Goal: Transaction & Acquisition: Purchase product/service

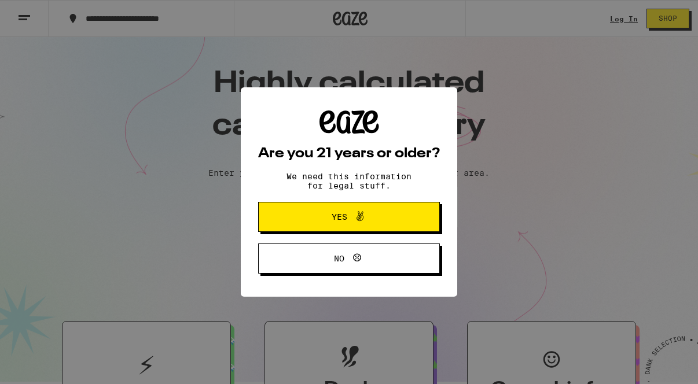
click at [351, 217] on span at bounding box center [357, 216] width 20 height 15
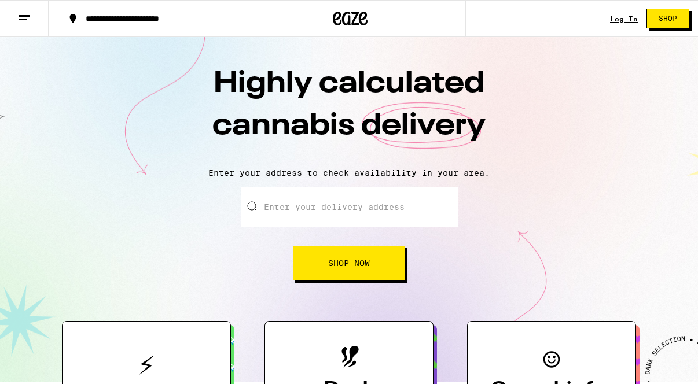
click at [621, 26] on div "Log In Shop" at bounding box center [654, 18] width 88 height 37
click at [619, 20] on div "Log In" at bounding box center [624, 19] width 28 height 8
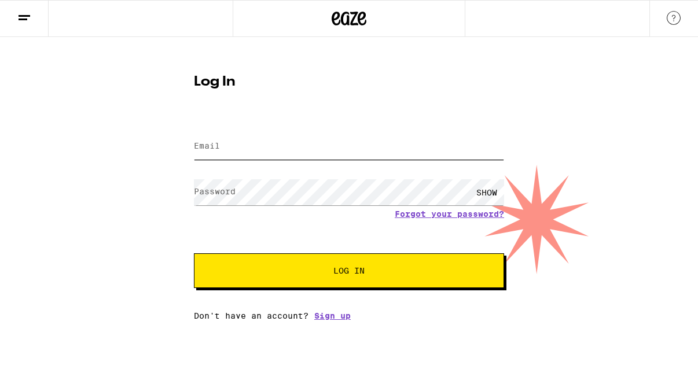
type input "[EMAIL_ADDRESS][DOMAIN_NAME]"
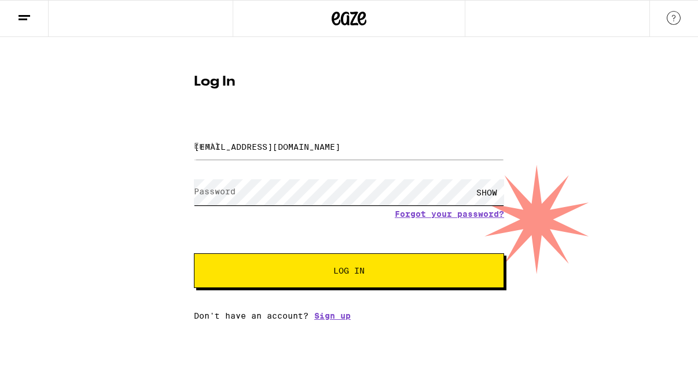
click at [349, 272] on button "Log In" at bounding box center [349, 270] width 310 height 35
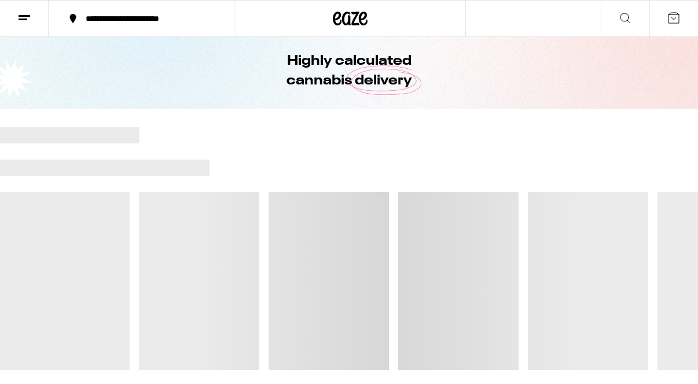
scroll to position [50, 0]
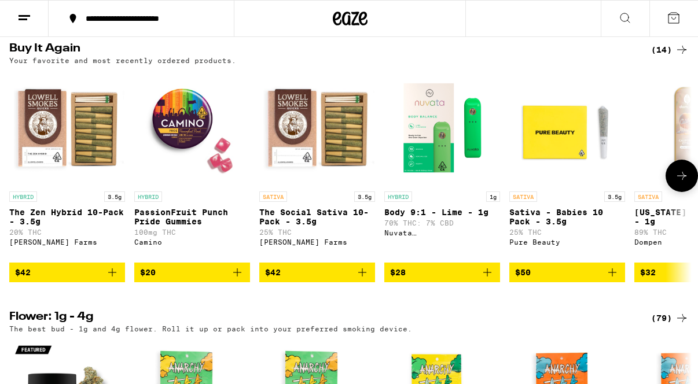
scroll to position [384, 0]
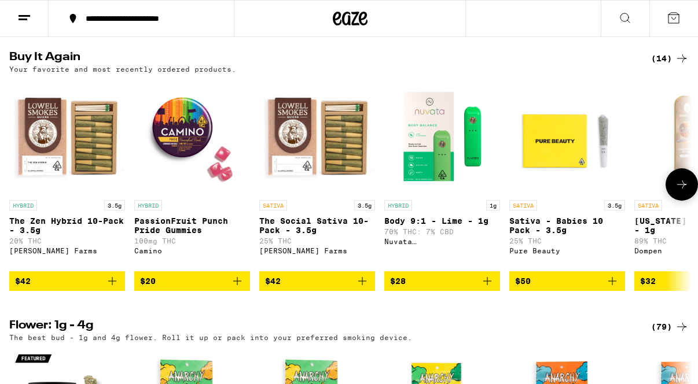
click at [432, 156] on img "Open page for Body 9:1 - Lime - 1g from Nuvata (CA)" at bounding box center [442, 137] width 116 height 116
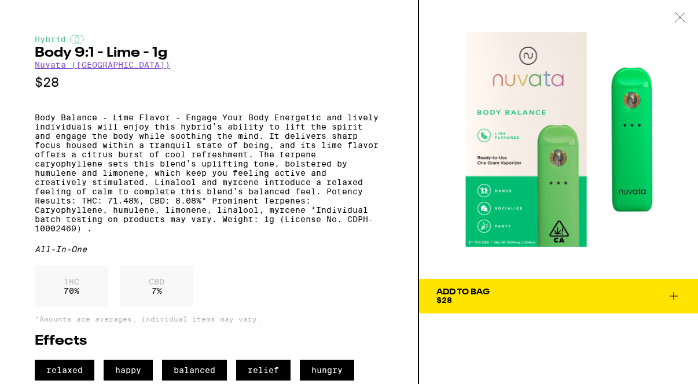
scroll to position [23, 0]
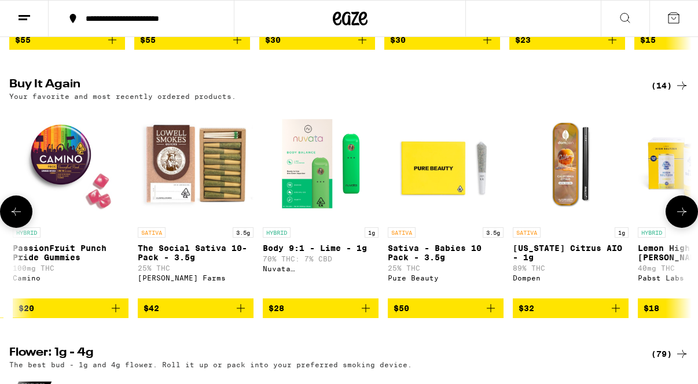
scroll to position [0, 167]
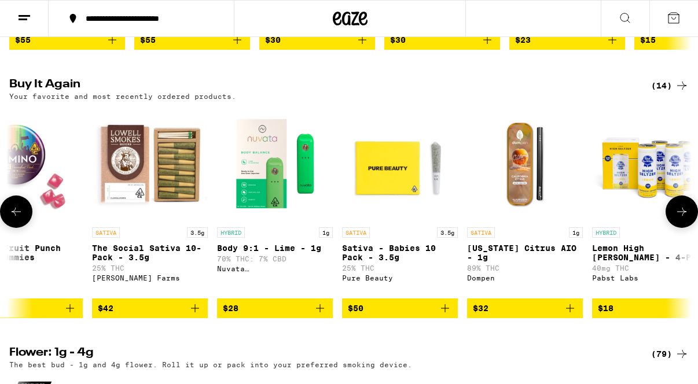
click at [536, 257] on p "[US_STATE] Citrus AIO - 1g" at bounding box center [525, 253] width 116 height 19
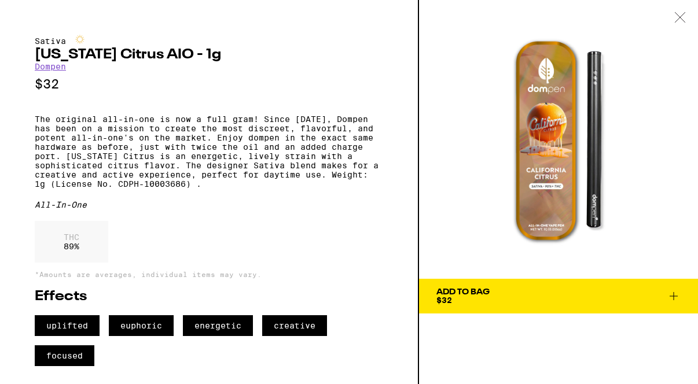
scroll to position [2, 0]
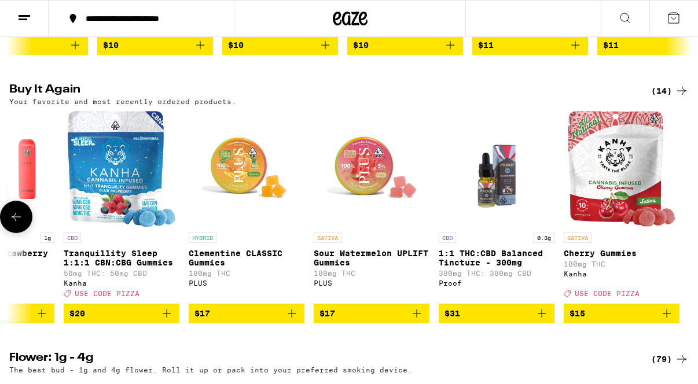
scroll to position [0, 1070]
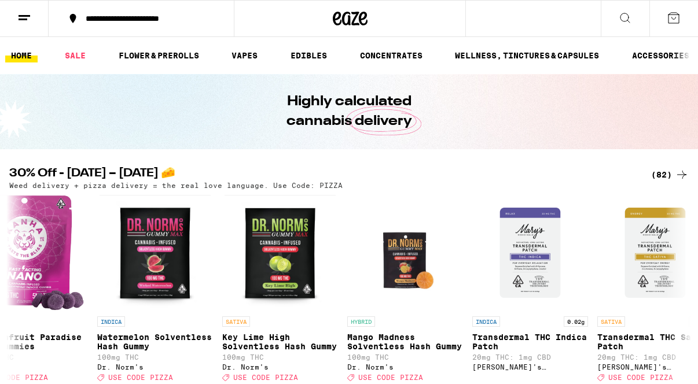
click at [624, 19] on icon at bounding box center [625, 18] width 14 height 14
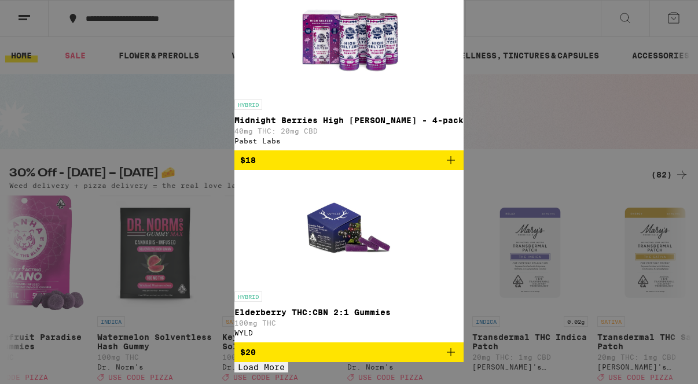
type input "dosi"
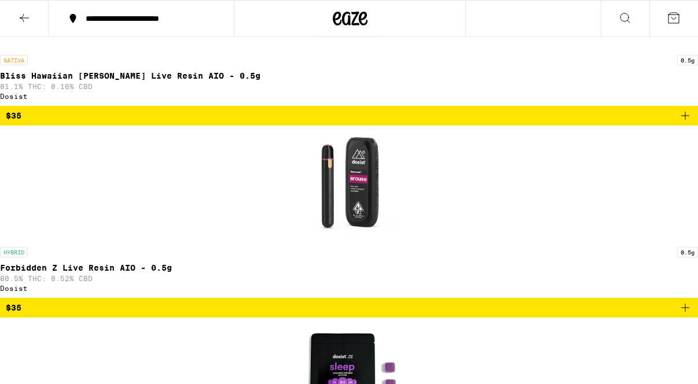
scroll to position [749, 0]
